Goal: Task Accomplishment & Management: Manage account settings

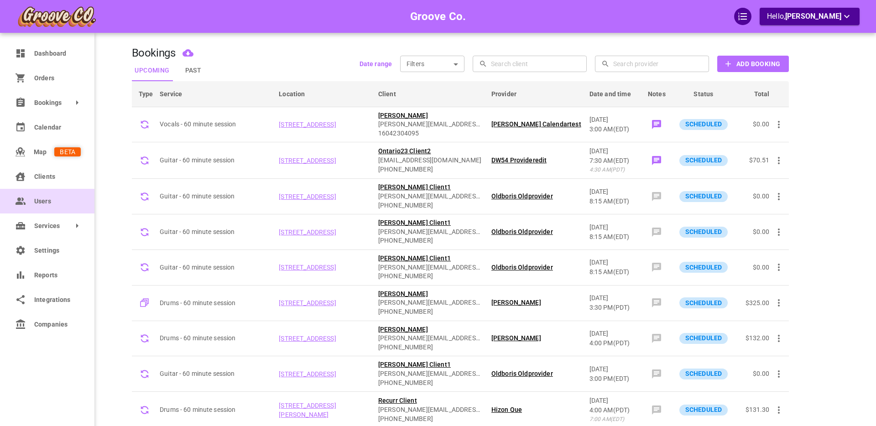
click at [43, 203] on span "Users" at bounding box center [57, 202] width 47 height 10
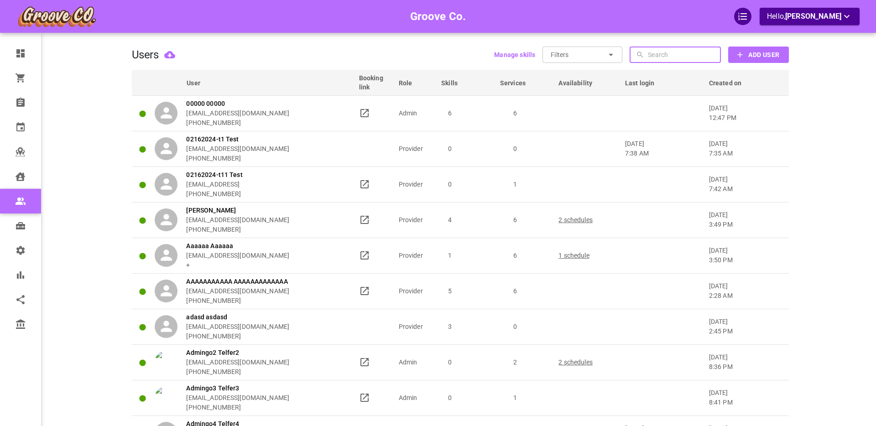
click at [657, 56] on input "text" at bounding box center [683, 55] width 71 height 16
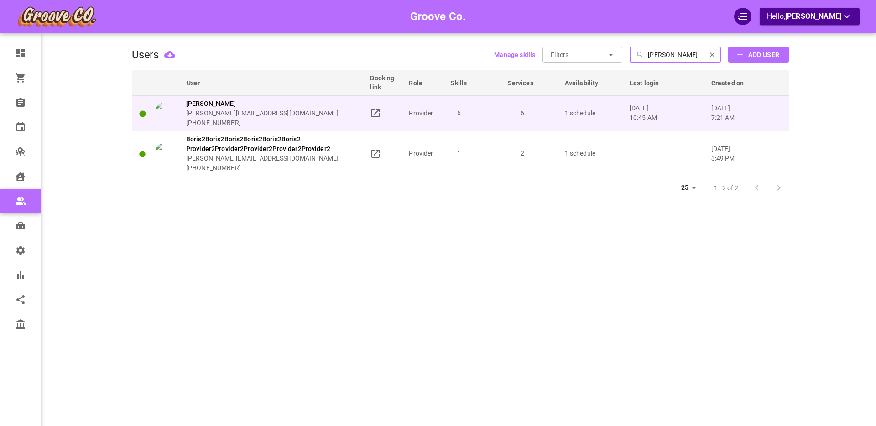
click at [331, 110] on div "[PERSON_NAME] [PERSON_NAME][EMAIL_ADDRESS][DOMAIN_NAME] [PHONE_NUMBER]" at bounding box center [259, 113] width 208 height 29
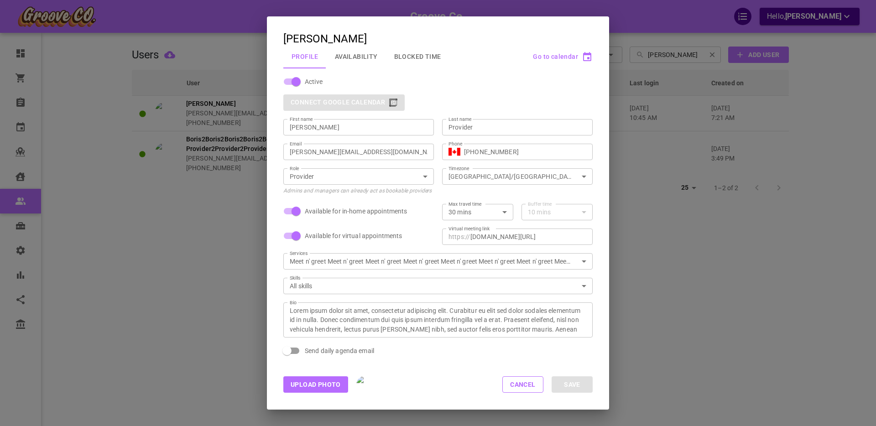
click at [416, 55] on button "Blocked Time" at bounding box center [417, 57] width 63 height 24
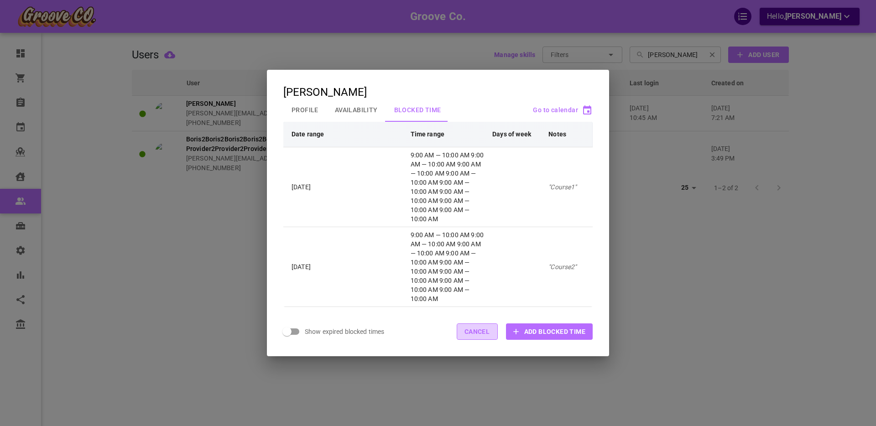
click at [475, 332] on button "Cancel" at bounding box center [477, 332] width 41 height 16
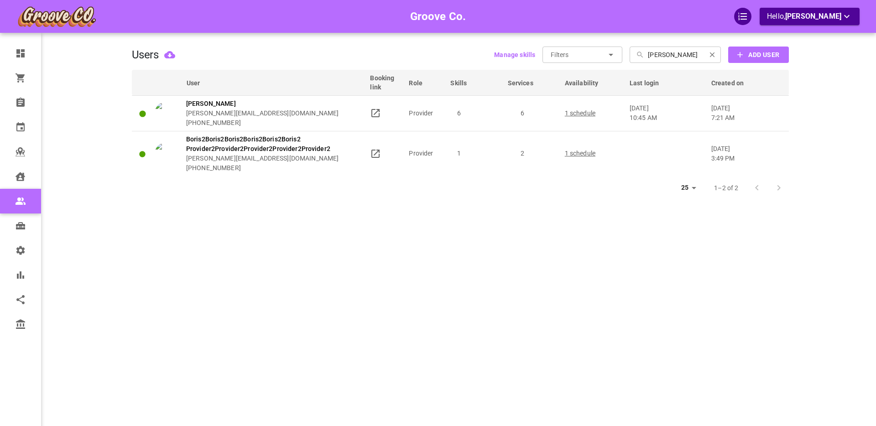
click at [667, 54] on input "[PERSON_NAME]" at bounding box center [675, 55] width 54 height 16
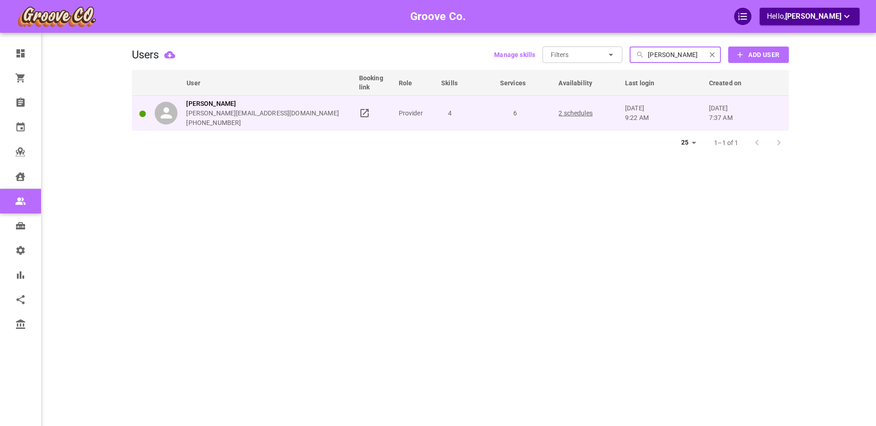
click at [329, 110] on div "[PERSON_NAME] [PERSON_NAME][EMAIL_ADDRESS][DOMAIN_NAME] [PHONE_NUMBER]" at bounding box center [253, 113] width 196 height 29
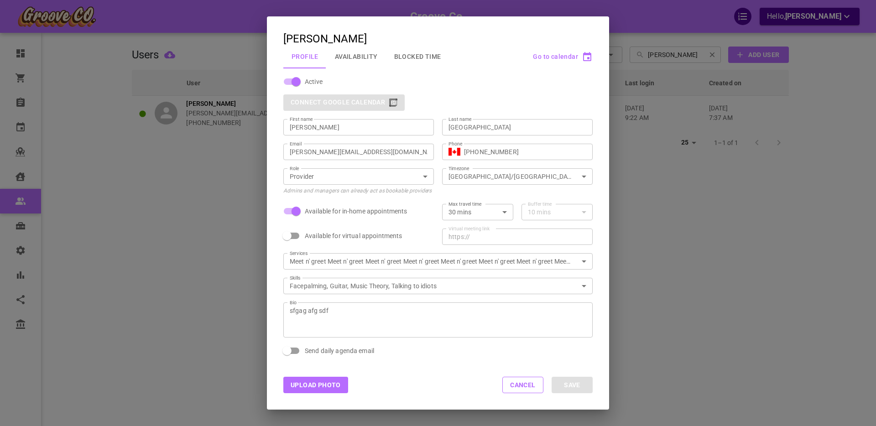
click at [417, 58] on button "Blocked Time" at bounding box center [417, 57] width 63 height 24
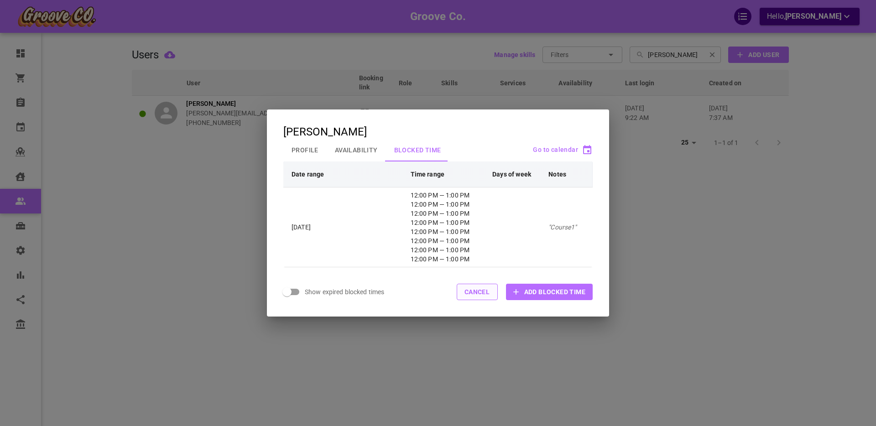
click at [485, 297] on button "Cancel" at bounding box center [477, 292] width 41 height 16
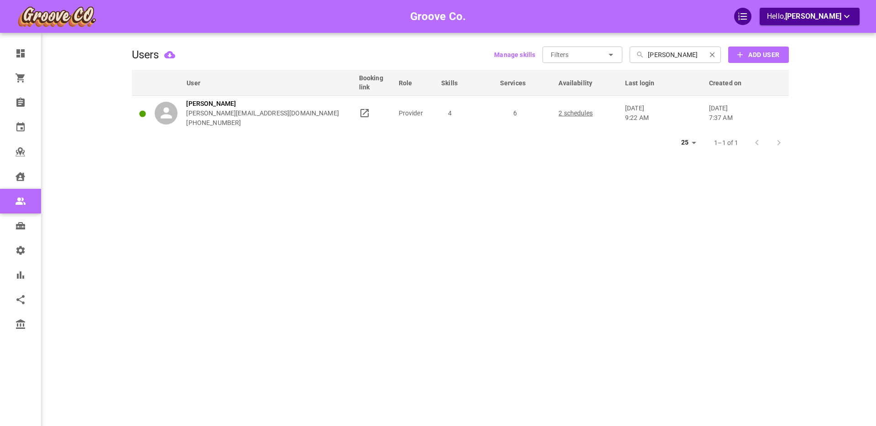
click at [667, 53] on input "[PERSON_NAME]" at bounding box center [675, 55] width 54 height 16
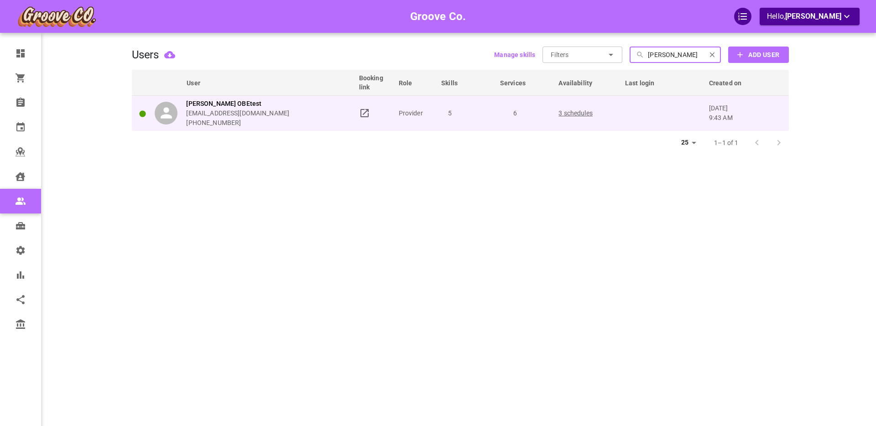
type input "[PERSON_NAME]"
click at [309, 110] on div "[PERSON_NAME] OBEtest [EMAIL_ADDRESS][DOMAIN_NAME] [PHONE_NUMBER]" at bounding box center [253, 113] width 196 height 29
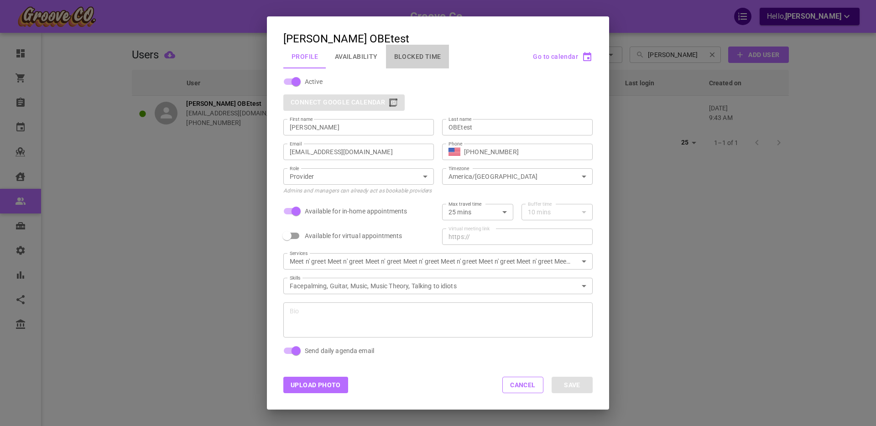
click at [413, 55] on button "Blocked Time" at bounding box center [417, 57] width 63 height 24
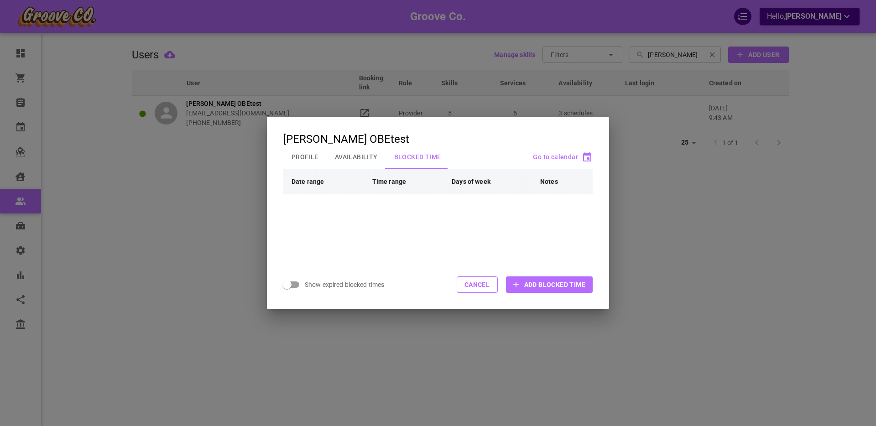
click at [534, 282] on span "Add Blocked Time" at bounding box center [554, 284] width 61 height 9
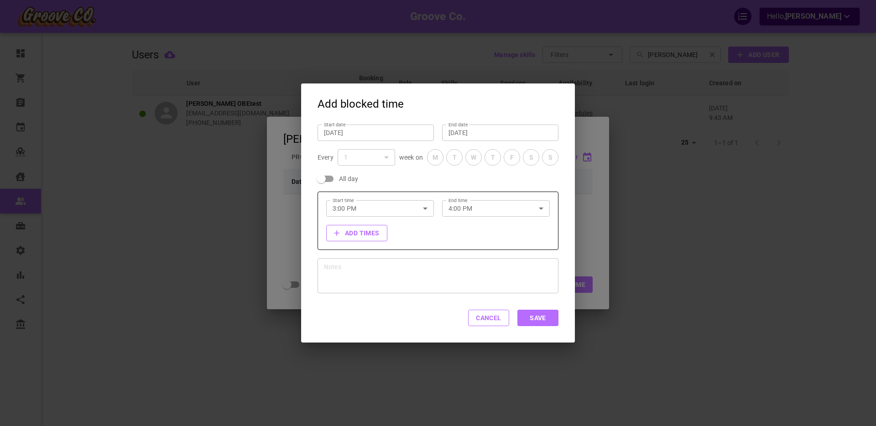
click at [346, 132] on input "[DATE]" at bounding box center [376, 132] width 104 height 9
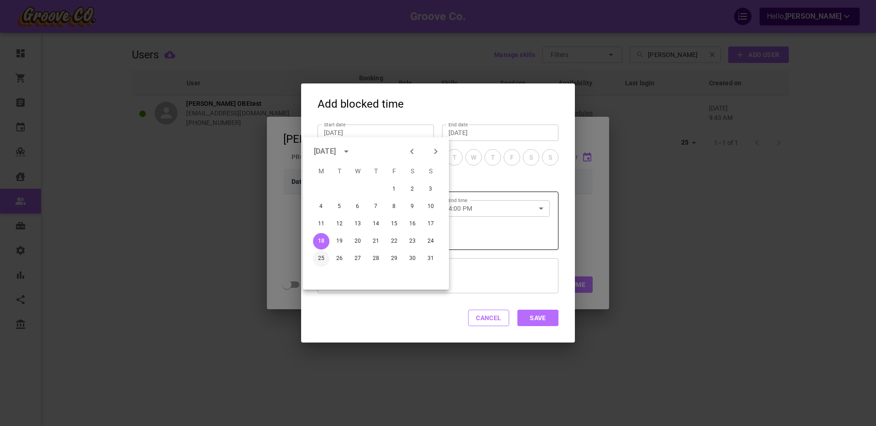
click at [320, 258] on button "25" at bounding box center [321, 259] width 16 height 16
type input "[DATE]"
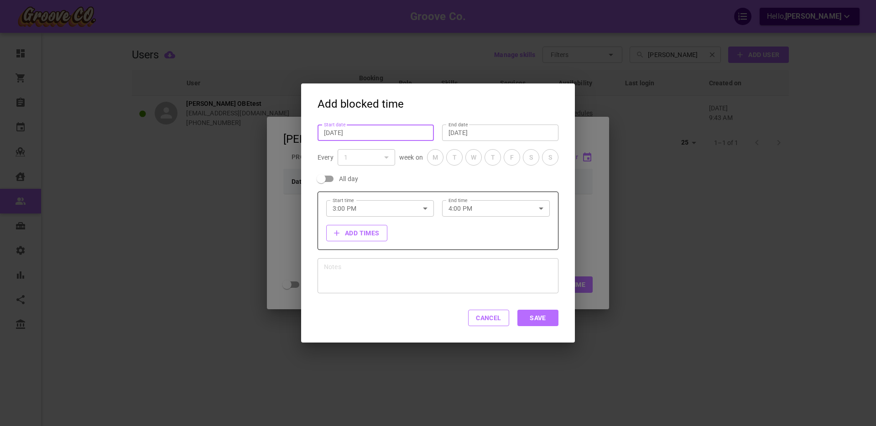
click at [323, 170] on input "All day" at bounding box center [321, 178] width 52 height 17
checkbox input "true"
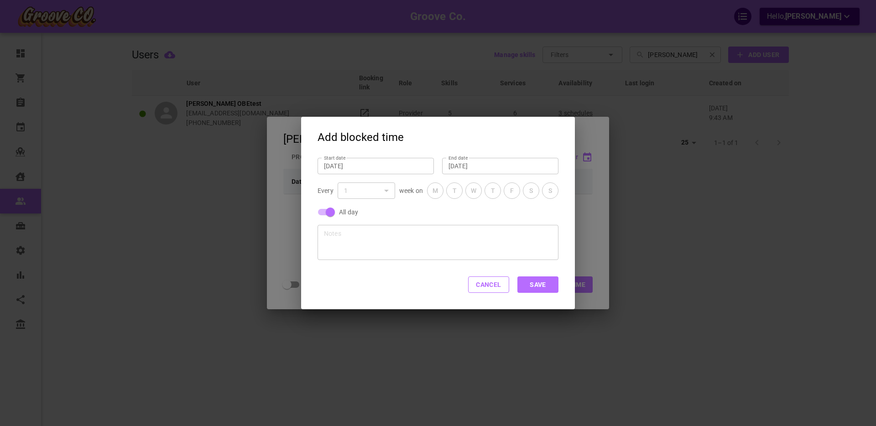
click at [541, 284] on button "Save" at bounding box center [537, 285] width 41 height 16
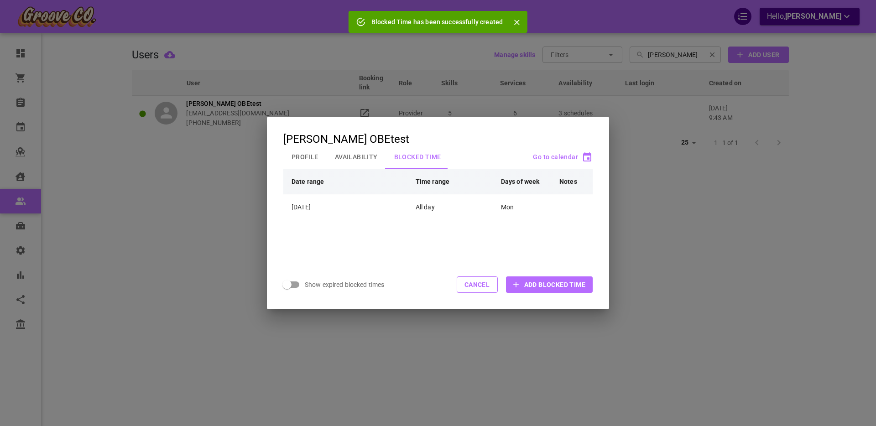
click at [92, 134] on div "[PERSON_NAME] OBEtest Profile Availability Blocked Time Go to calendar Date ran…" at bounding box center [438, 213] width 876 height 426
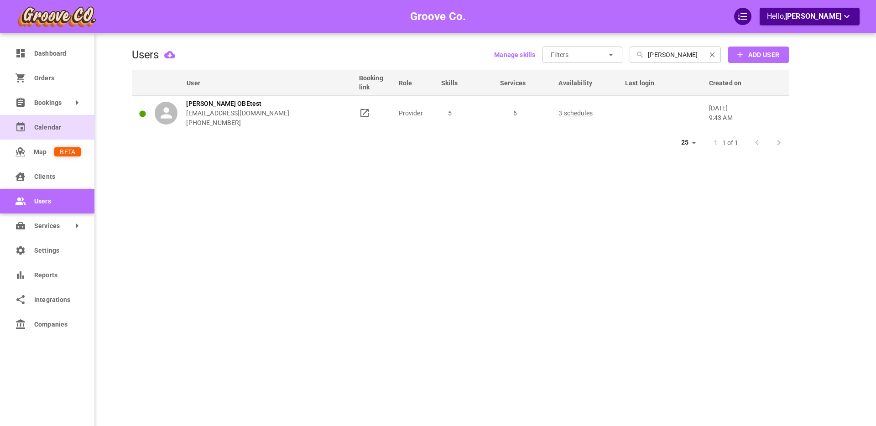
click at [53, 126] on span "Calendar" at bounding box center [57, 128] width 47 height 10
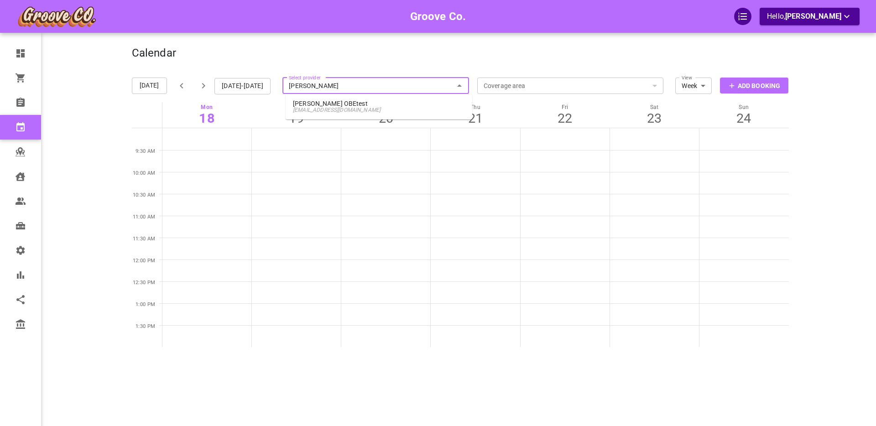
type input "[PERSON_NAME]"
click at [334, 107] on span "[EMAIL_ADDRESS][DOMAIN_NAME]" at bounding box center [379, 110] width 172 height 6
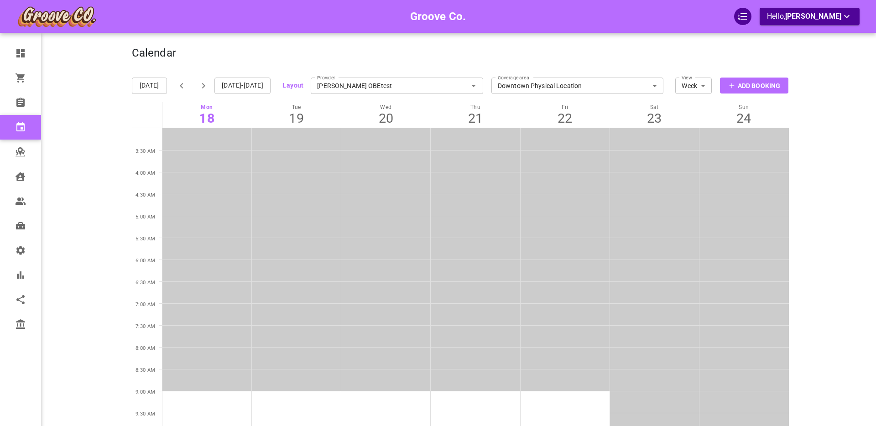
click at [297, 87] on button "Layout" at bounding box center [292, 85] width 21 height 11
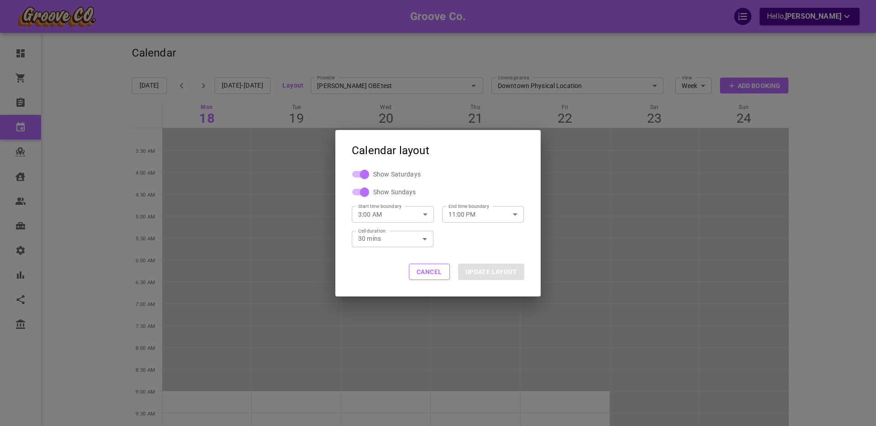
click at [394, 216] on input "3:00 AM" at bounding box center [383, 214] width 62 height 24
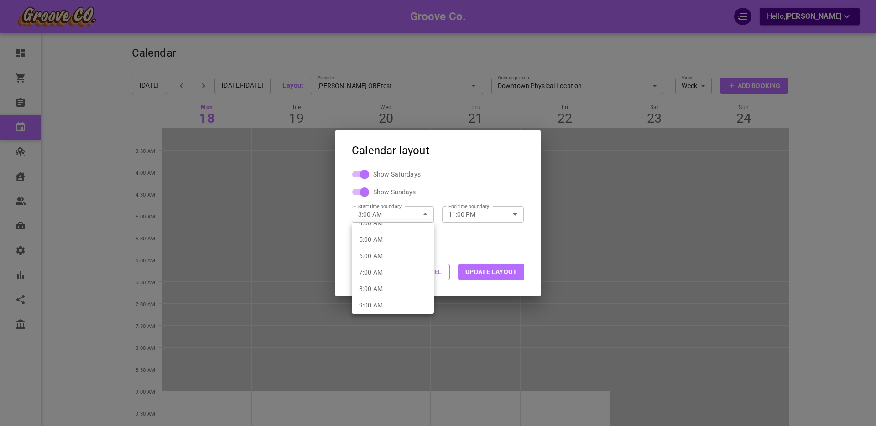
scroll to position [78, 0]
click at [392, 282] on li "8:00 AM" at bounding box center [393, 288] width 82 height 16
type input "8:00 AM"
click at [478, 272] on button "UPDATE LAYOUT" at bounding box center [491, 272] width 66 height 16
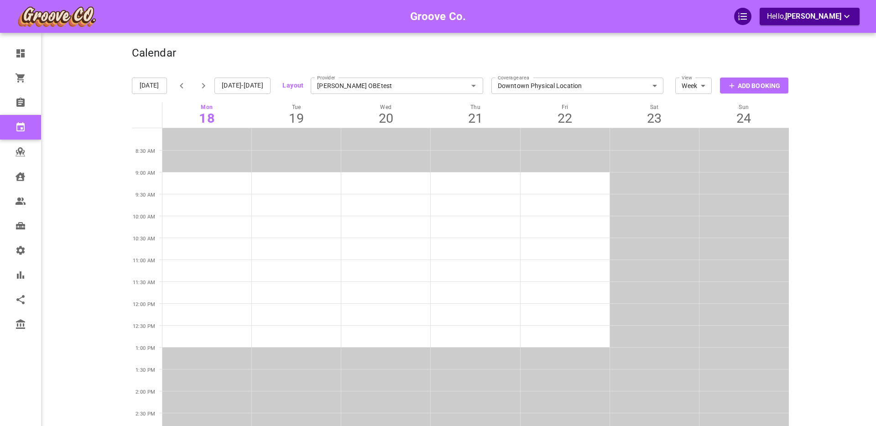
click at [205, 87] on icon "button" at bounding box center [203, 85] width 11 height 11
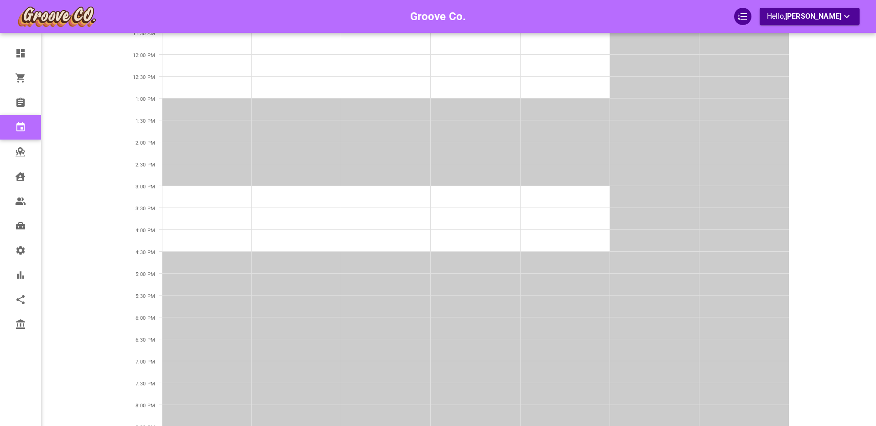
scroll to position [0, 0]
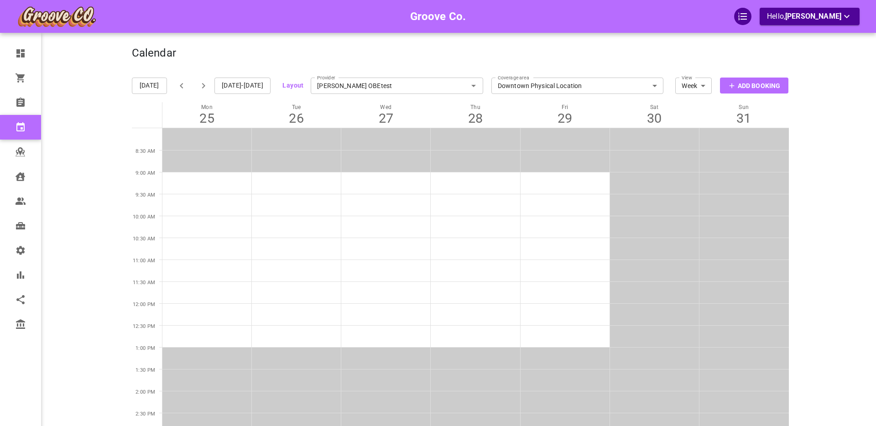
click at [68, 206] on div "Groove Co. Hello, [PERSON_NAME]" at bounding box center [96, 407] width 71 height 786
drag, startPoint x: 177, startPoint y: 86, endPoint x: 131, endPoint y: 158, distance: 85.8
click at [177, 86] on icon "button" at bounding box center [181, 85] width 11 height 11
click at [81, 223] on div "Groove Co. Hello, [PERSON_NAME]" at bounding box center [96, 407] width 71 height 786
click at [199, 85] on icon "button" at bounding box center [203, 85] width 11 height 11
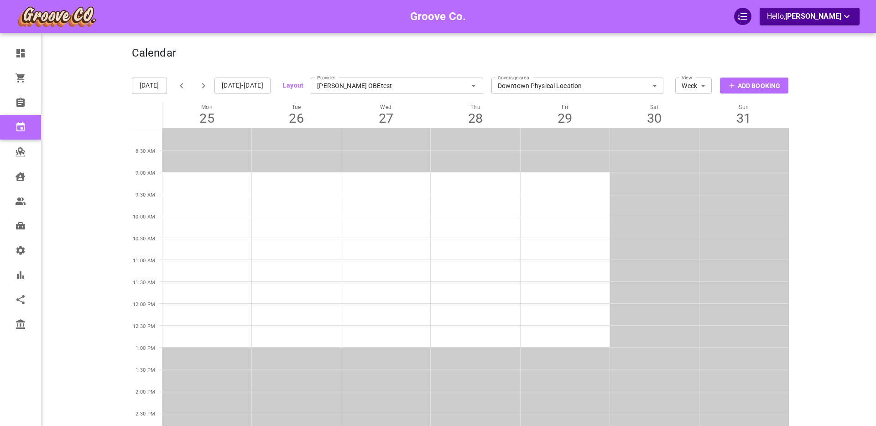
click at [180, 86] on icon "button" at bounding box center [181, 85] width 3 height 5
click at [89, 131] on div "Groove Co. Hello, Boris Sandford" at bounding box center [96, 407] width 71 height 786
click at [204, 86] on icon "button" at bounding box center [203, 85] width 11 height 11
click at [301, 86] on button "Layout" at bounding box center [292, 85] width 21 height 11
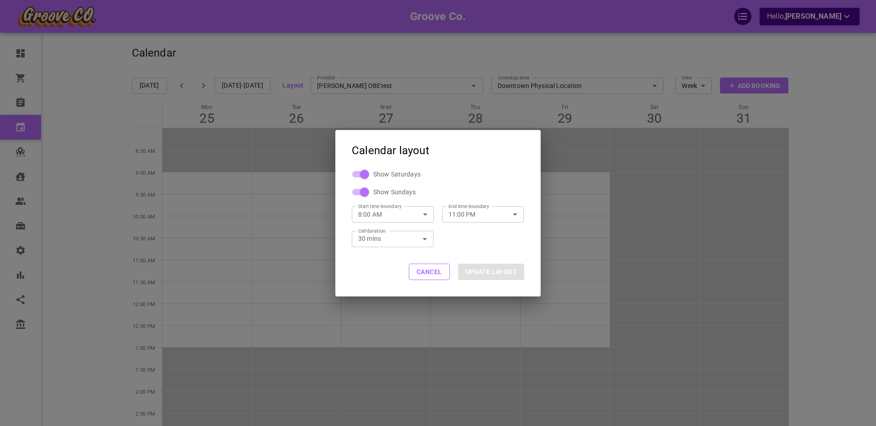
click at [374, 216] on input "8:00 AM" at bounding box center [383, 214] width 62 height 24
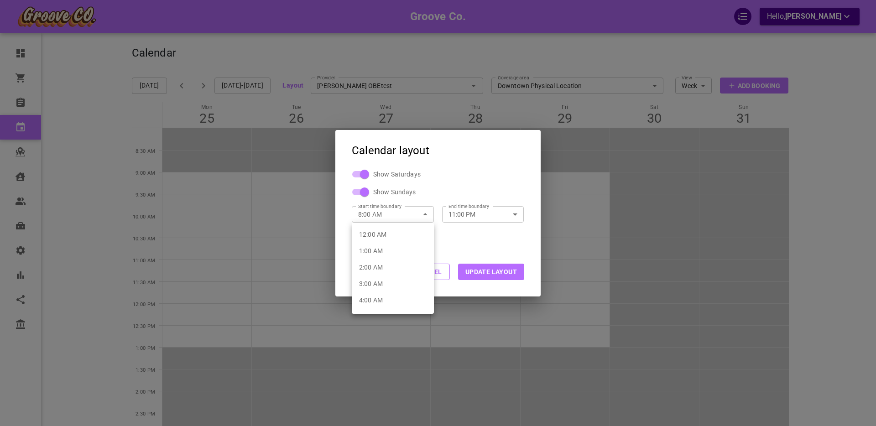
drag, startPoint x: 397, startPoint y: 234, endPoint x: 439, endPoint y: 251, distance: 45.1
click at [397, 234] on li "12:00 AM" at bounding box center [393, 234] width 82 height 16
type input "12:00 AM"
click at [484, 276] on button "UPDATE LAYOUT" at bounding box center [491, 272] width 66 height 16
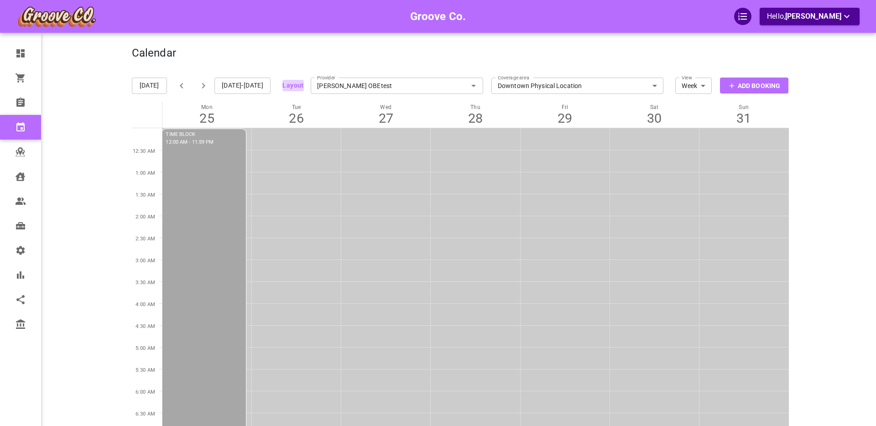
click at [298, 85] on button "Layout" at bounding box center [292, 85] width 21 height 11
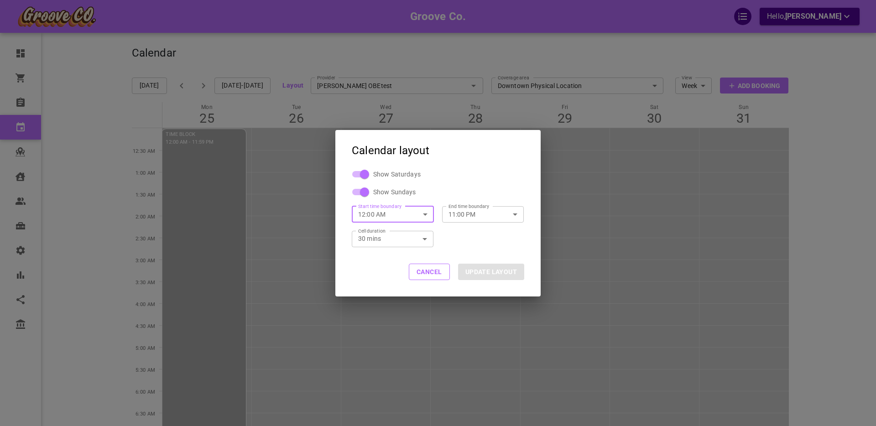
click at [382, 215] on input "12:00 AM" at bounding box center [383, 214] width 62 height 24
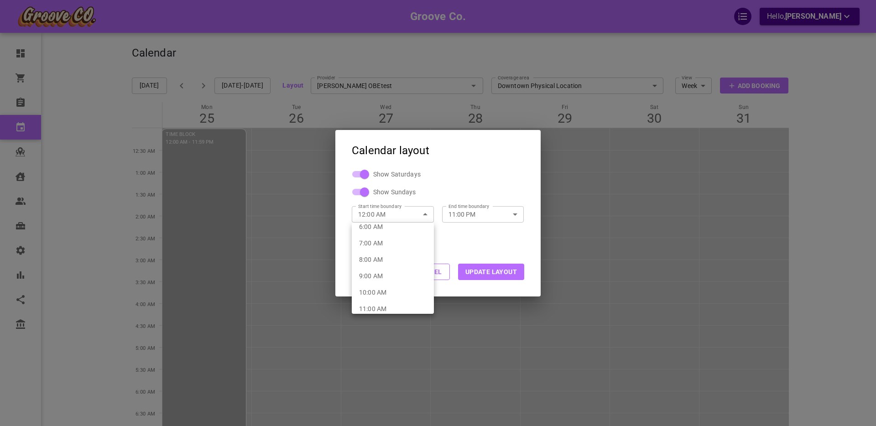
scroll to position [106, 0]
click at [392, 258] on li "8:00 AM" at bounding box center [393, 260] width 82 height 16
type input "8:00 AM"
click at [483, 278] on button "UPDATE LAYOUT" at bounding box center [491, 272] width 66 height 16
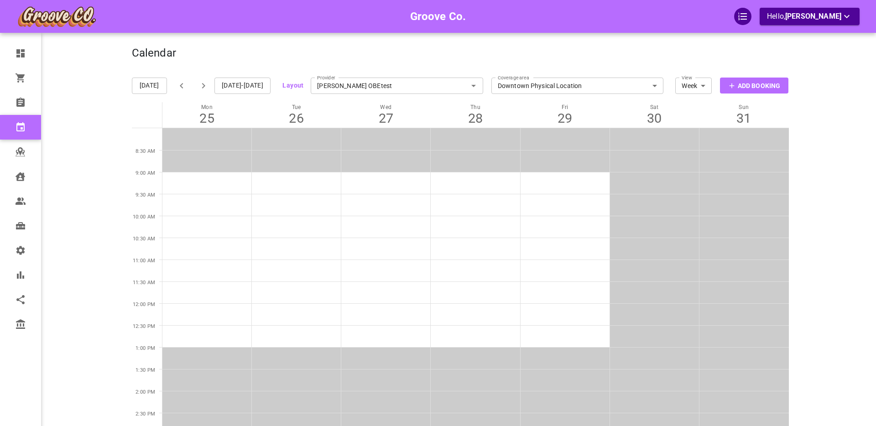
click at [71, 59] on div "Groove Co. Hello, [PERSON_NAME]" at bounding box center [96, 407] width 71 height 786
click at [202, 85] on icon "button" at bounding box center [203, 85] width 3 height 5
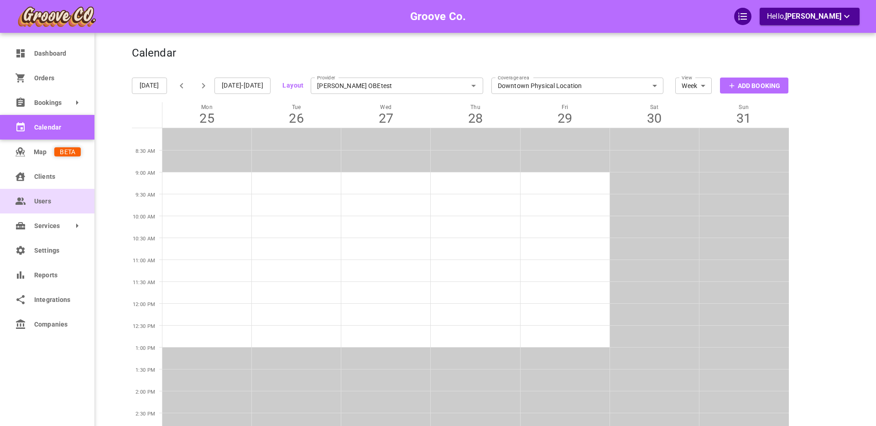
click at [42, 201] on span "Users" at bounding box center [57, 202] width 47 height 10
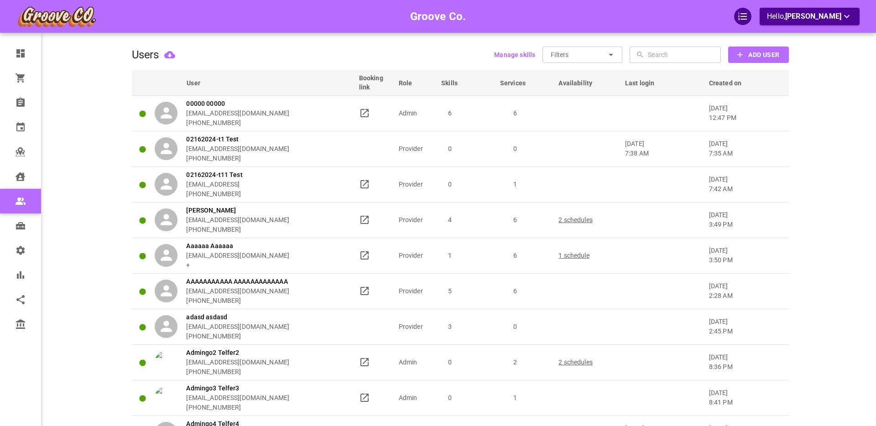
click at [650, 57] on input "text" at bounding box center [683, 55] width 71 height 16
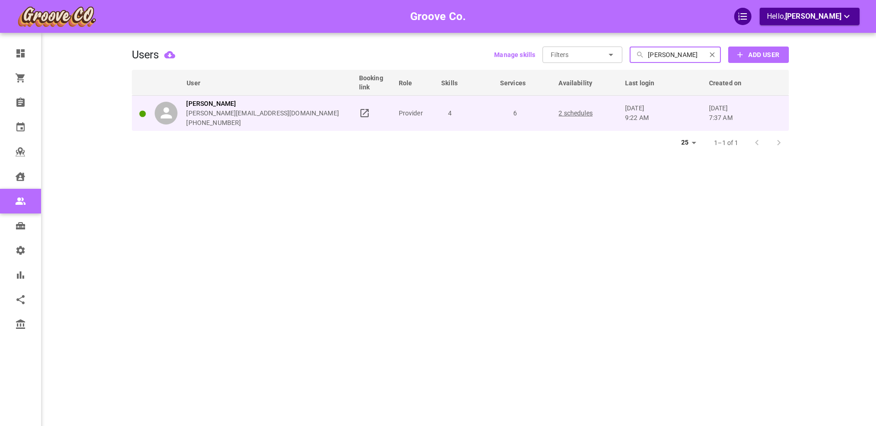
type input "[PERSON_NAME]"
click at [319, 111] on div "[PERSON_NAME] [PERSON_NAME][EMAIL_ADDRESS][DOMAIN_NAME] [PHONE_NUMBER]" at bounding box center [253, 113] width 196 height 29
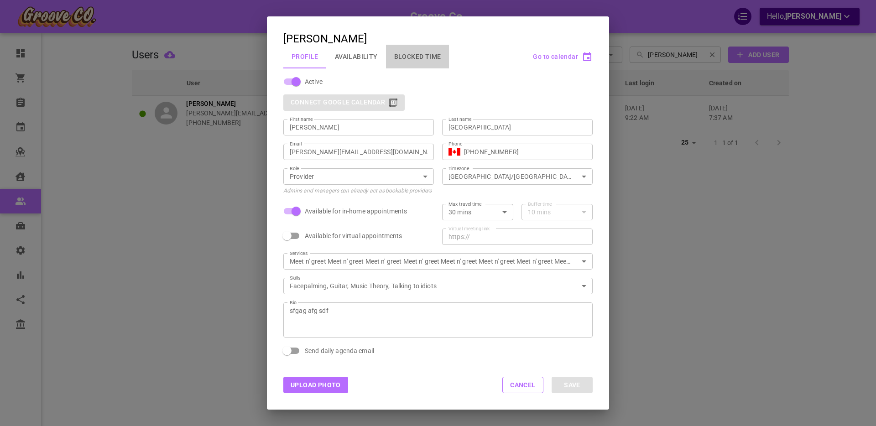
click at [416, 54] on button "Blocked Time" at bounding box center [417, 57] width 63 height 24
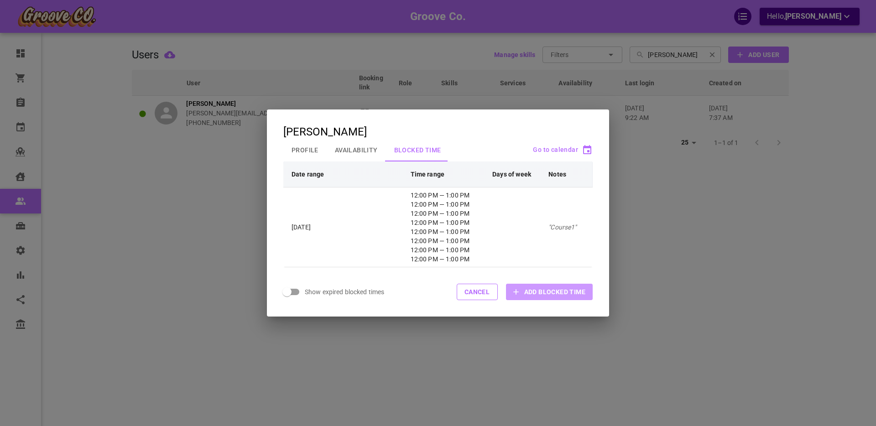
click at [536, 293] on span "Add Blocked Time" at bounding box center [554, 291] width 61 height 9
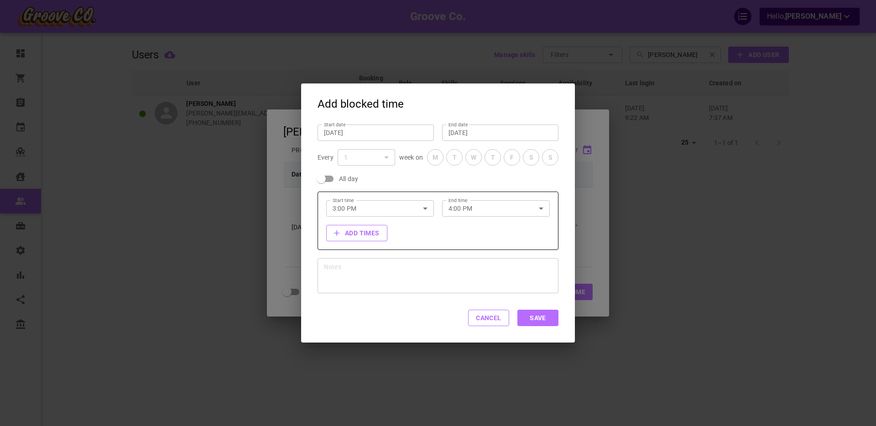
click at [350, 131] on input "[DATE]" at bounding box center [376, 132] width 104 height 9
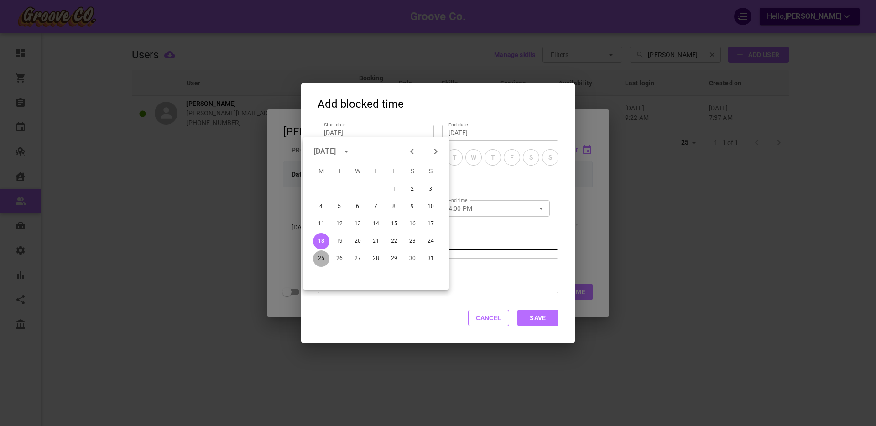
click at [322, 259] on button "25" at bounding box center [321, 259] width 16 height 16
type input "[DATE]"
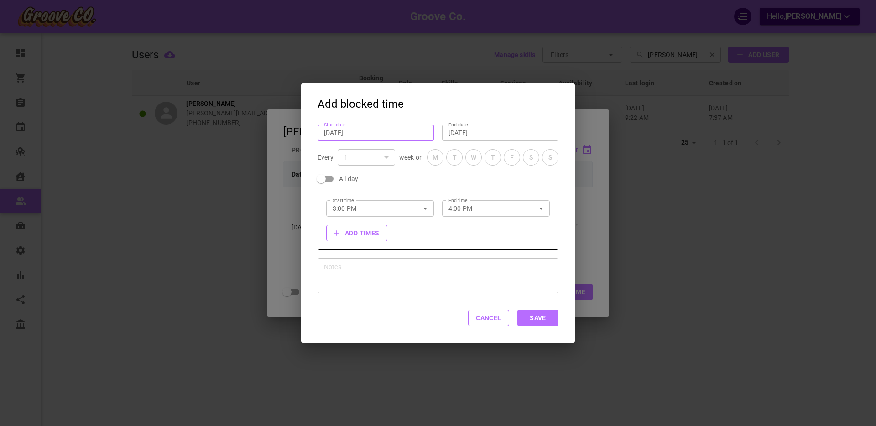
click at [332, 176] on input "All day" at bounding box center [321, 178] width 52 height 17
checkbox input "true"
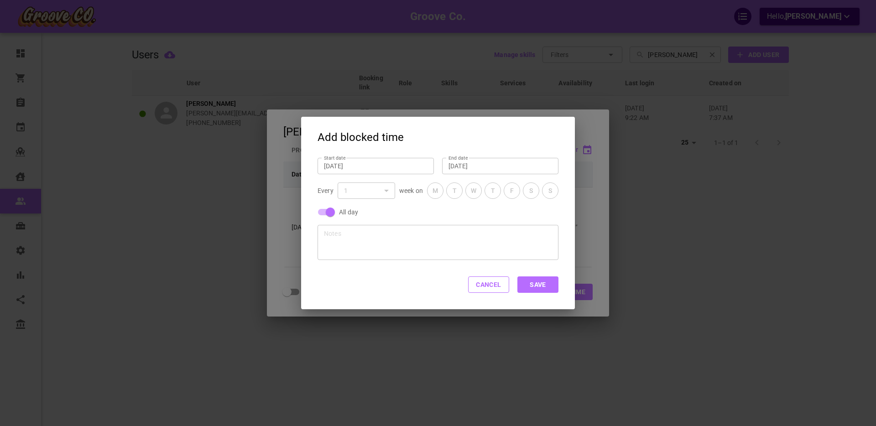
click at [547, 292] on button "Save" at bounding box center [537, 285] width 41 height 16
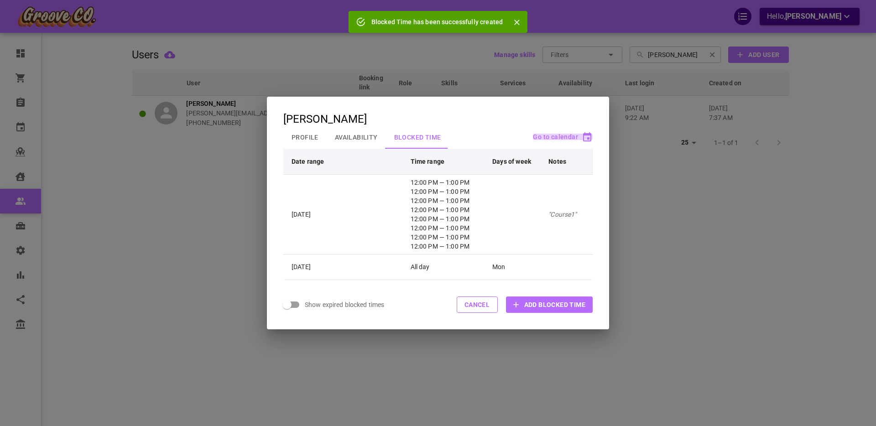
drag, startPoint x: 556, startPoint y: 136, endPoint x: 541, endPoint y: 176, distance: 42.6
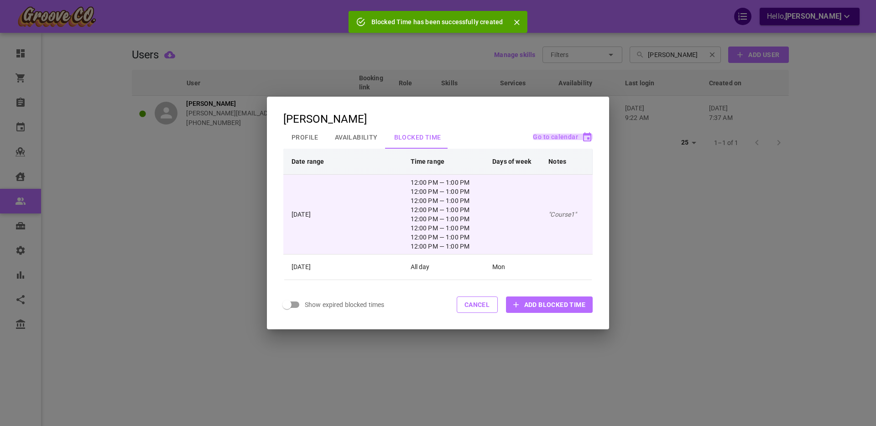
click at [556, 136] on span "Go to calendar" at bounding box center [555, 136] width 45 height 7
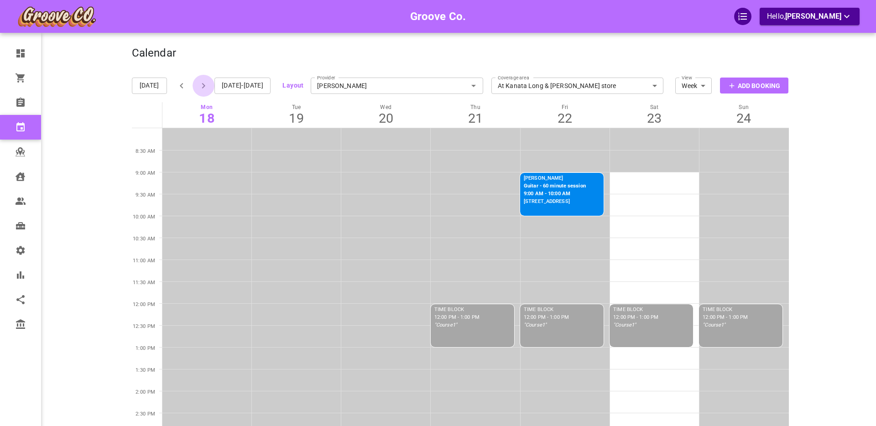
click at [201, 85] on icon "button" at bounding box center [203, 85] width 11 height 11
